Goal: Complete application form

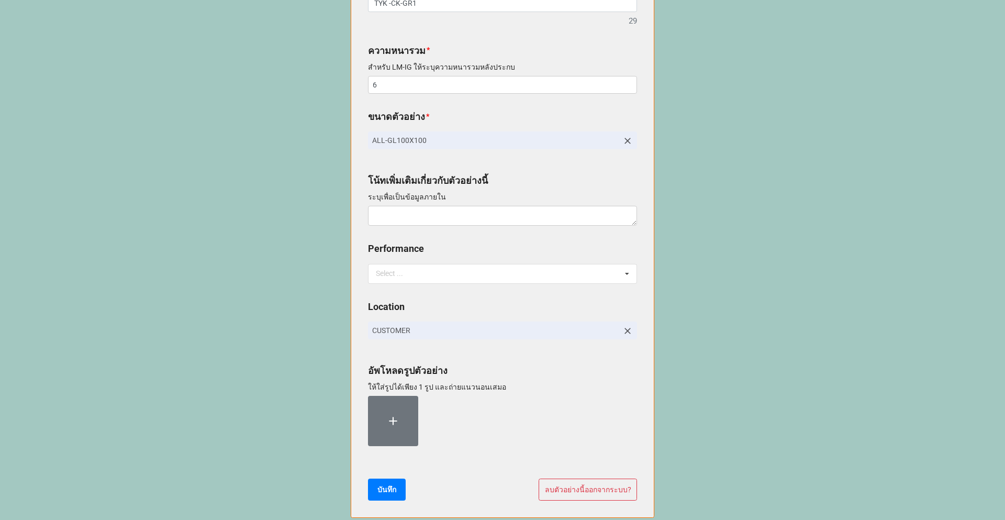
scroll to position [379, 0]
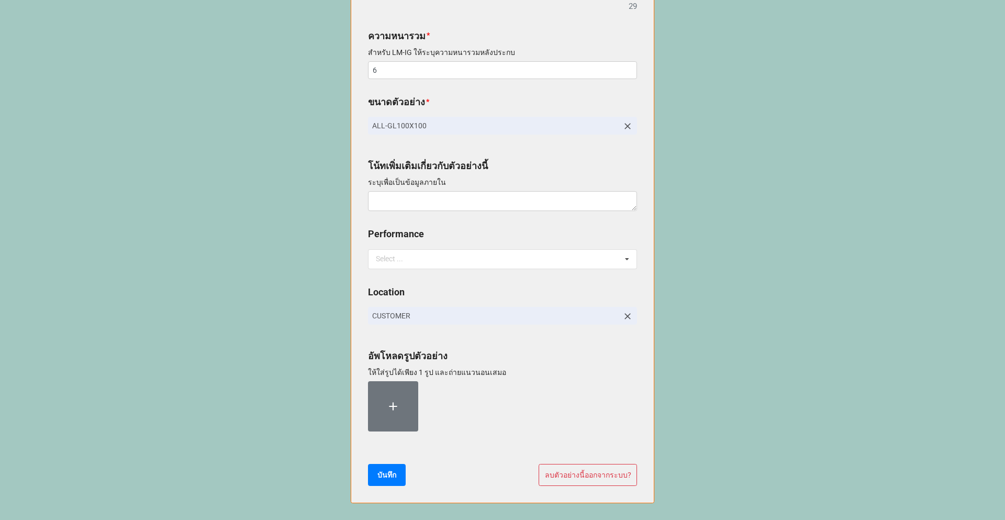
click at [623, 316] on icon at bounding box center [627, 316] width 10 height 10
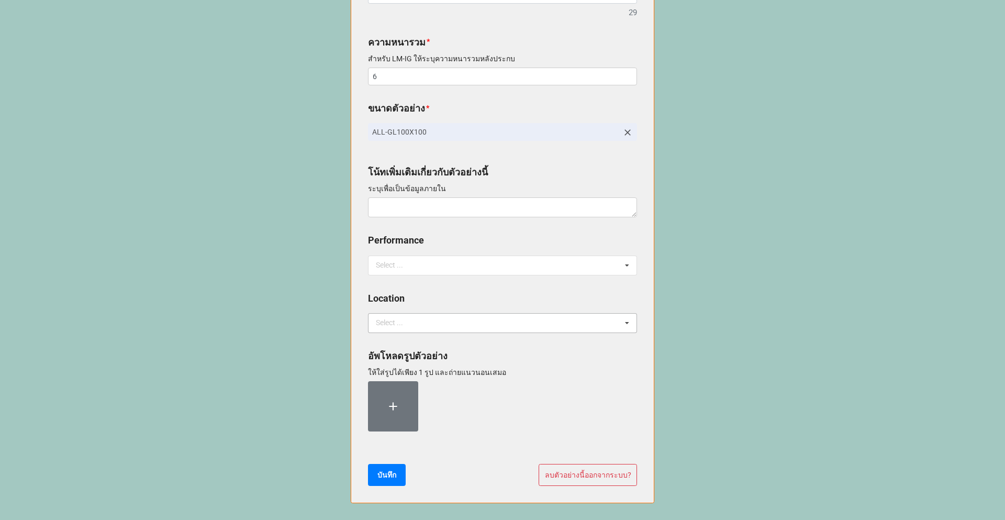
click at [497, 326] on div "Select ... No results found." at bounding box center [502, 323] width 269 height 20
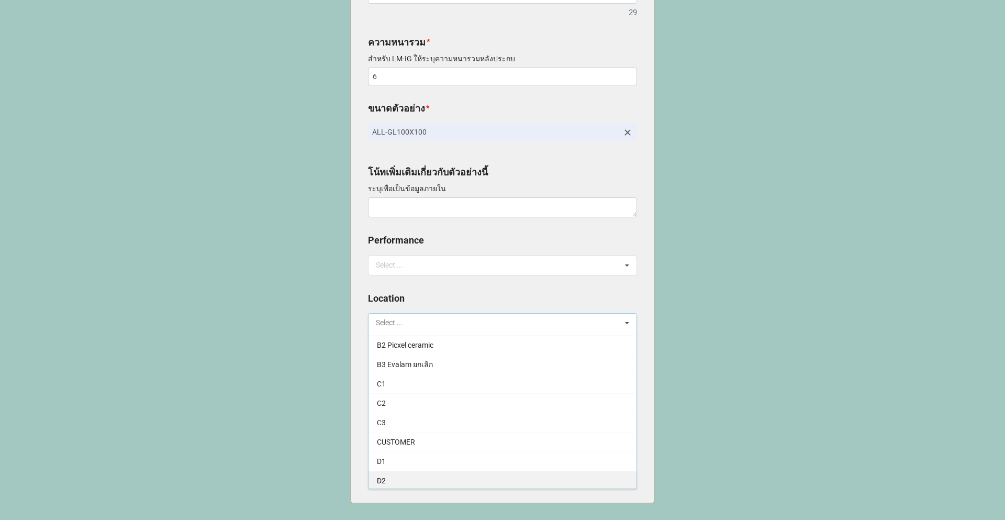
scroll to position [0, 0]
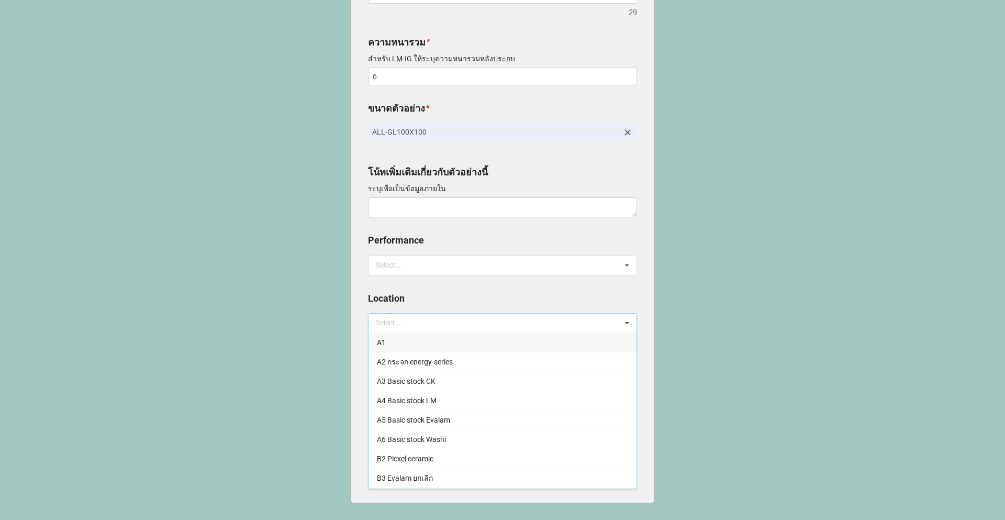
click at [491, 296] on b "Location" at bounding box center [502, 300] width 269 height 18
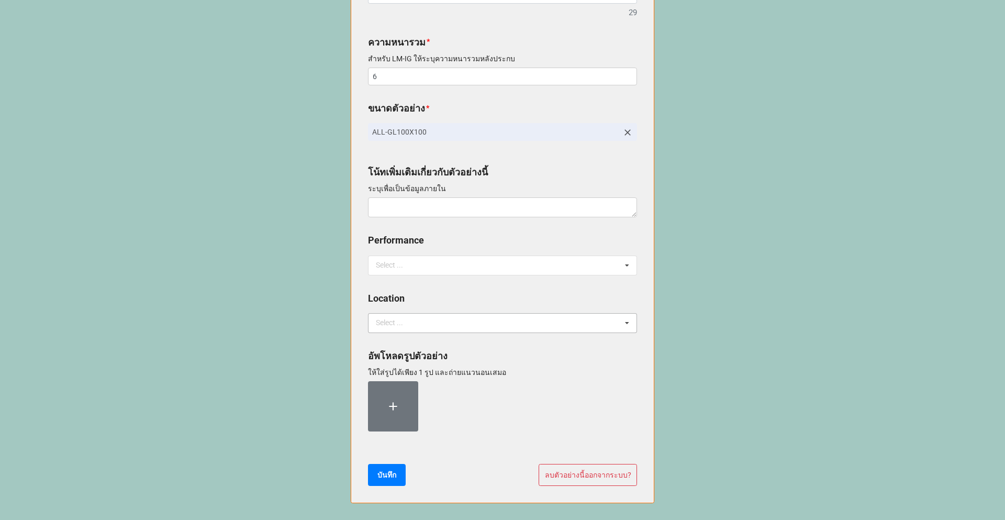
click at [503, 329] on div "Select ... A1 A2 กระจก energy-series A3 Basic stock CK A4 Basic stock LM A5 Bas…" at bounding box center [502, 323] width 269 height 20
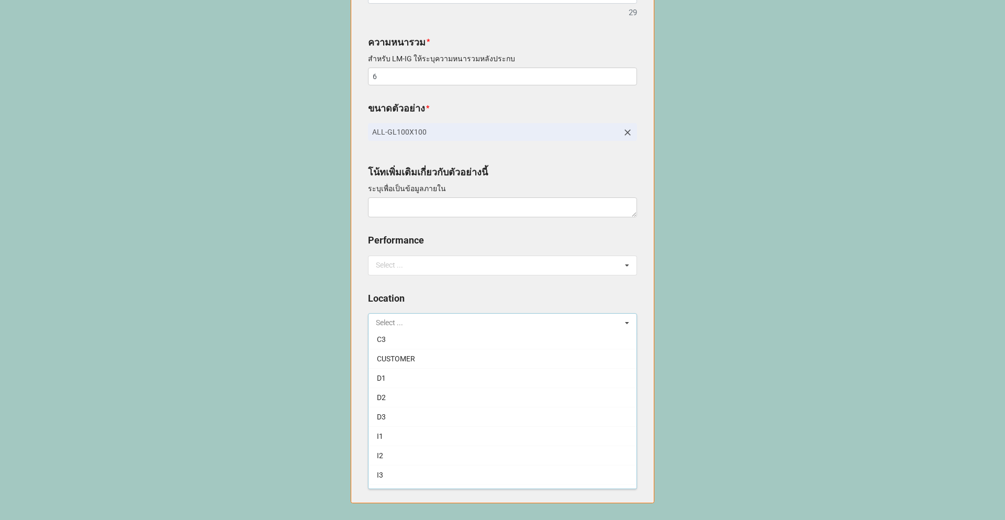
scroll to position [212, 0]
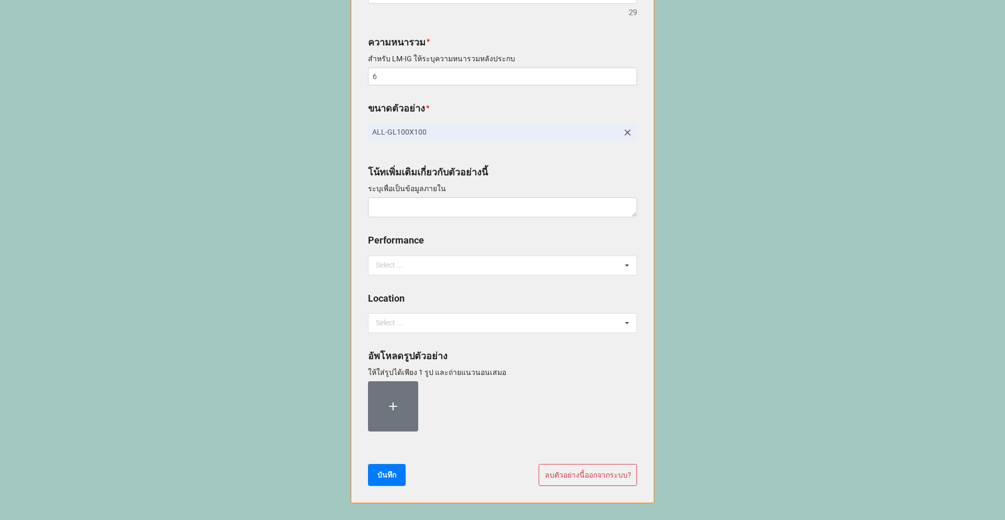
click at [480, 296] on b "Location" at bounding box center [502, 300] width 269 height 18
drag, startPoint x: 363, startPoint y: 295, endPoint x: 404, endPoint y: 301, distance: 41.7
click at [404, 301] on div "ชื่อพนักงานขาย (แก้ไขไม่ได้) * นภาภรณ์ (แอ๋น) กลุ่มสินค้า (เปลี่ยนไม่ได้) * col…" at bounding box center [502, 68] width 303 height 867
click at [518, 292] on b "Location" at bounding box center [502, 300] width 269 height 18
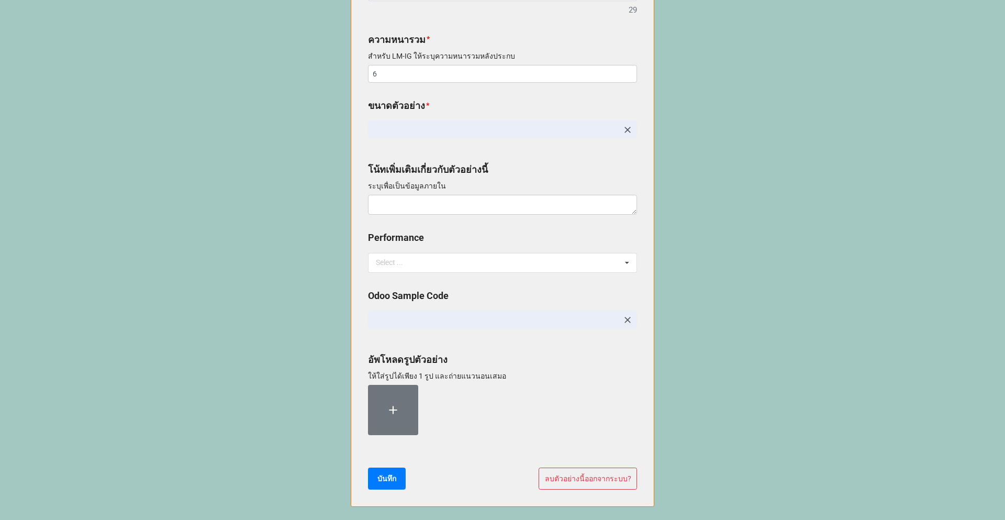
scroll to position [454, 0]
